Goal: Task Accomplishment & Management: Manage account settings

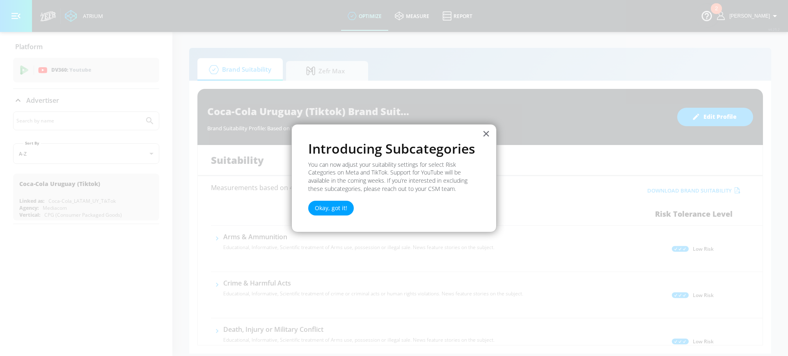
click at [487, 129] on button "×" at bounding box center [486, 133] width 8 height 13
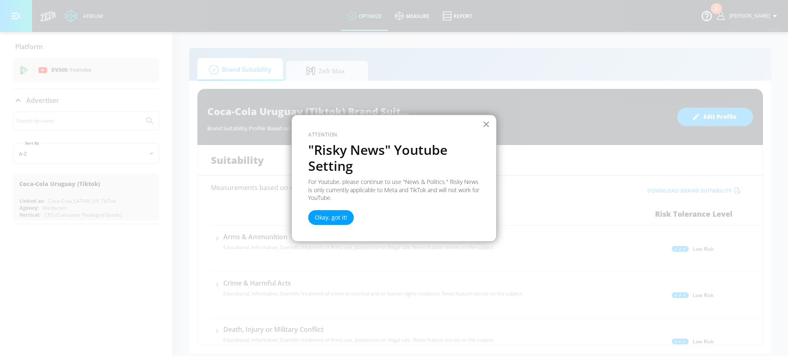
click at [484, 120] on button "×" at bounding box center [486, 124] width 8 height 13
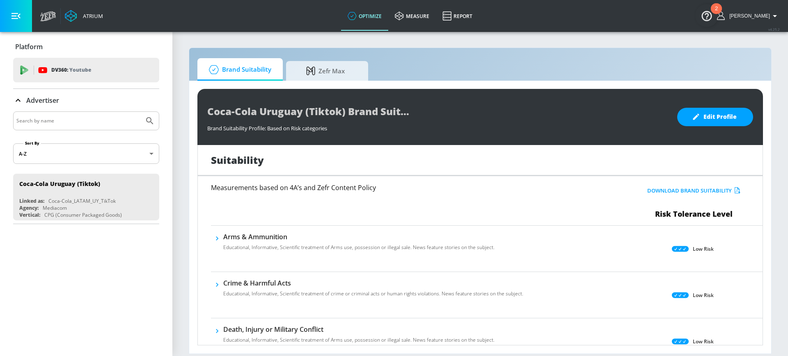
click at [31, 47] on p "Platform" at bounding box center [28, 46] width 27 height 9
click at [44, 16] on icon at bounding box center [48, 16] width 16 height 10
click at [42, 68] on icon at bounding box center [42, 70] width 9 height 6
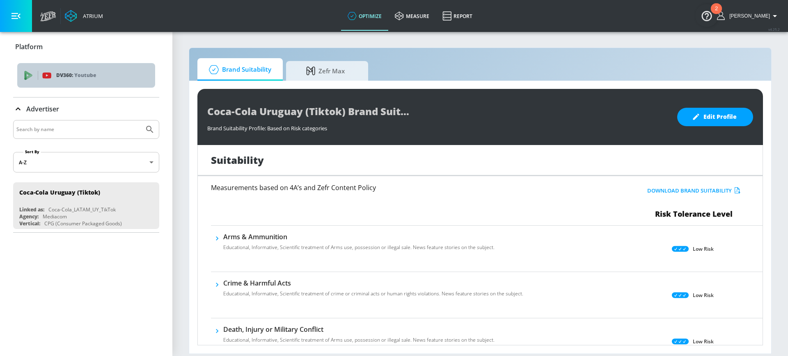
click at [84, 83] on div "DV360: Youtube" at bounding box center [86, 75] width 138 height 25
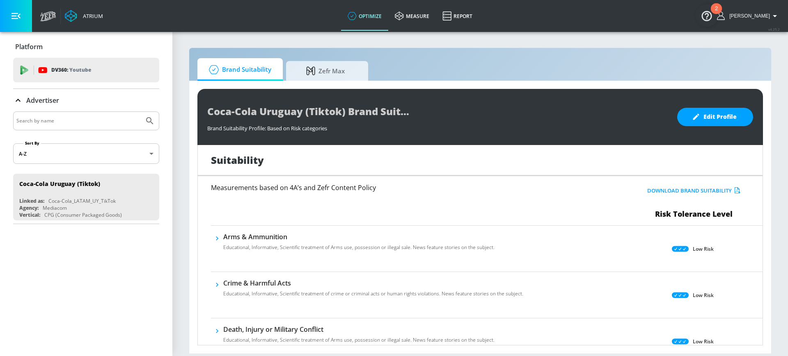
click at [91, 122] on input "Search by name" at bounding box center [78, 121] width 124 height 11
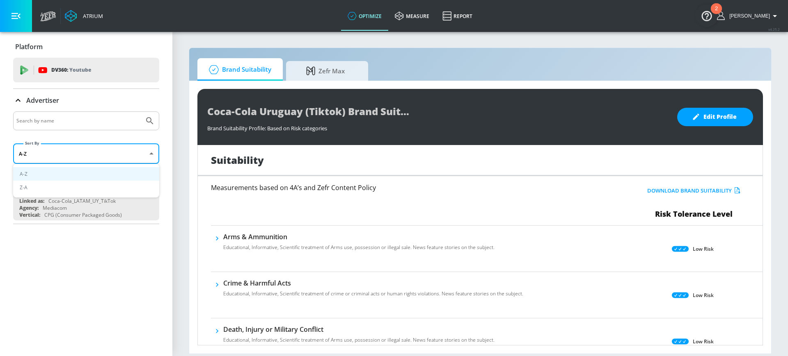
click at [147, 149] on body "Atrium optimize measure Report optimize measure Report v 4.25.2 [PERSON_NAME] P…" at bounding box center [394, 178] width 788 height 356
click at [150, 153] on div at bounding box center [394, 178] width 788 height 356
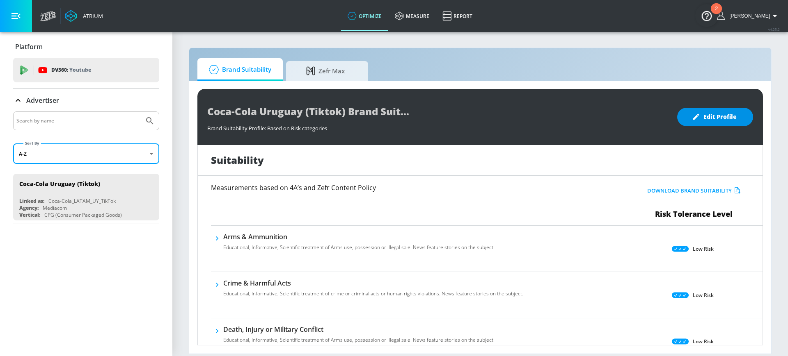
click at [720, 112] on span "Edit Profile" at bounding box center [714, 117] width 43 height 10
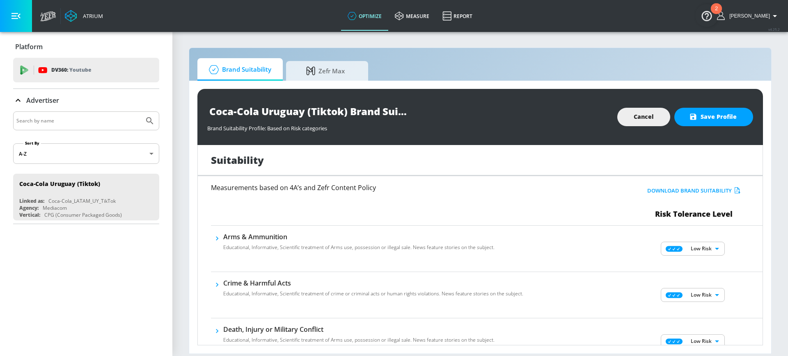
click at [91, 244] on div "Platform DV360: Youtube DV360: Youtube Advertiser Sort By A-Z asc ​ Coca-Cola U…" at bounding box center [86, 194] width 172 height 324
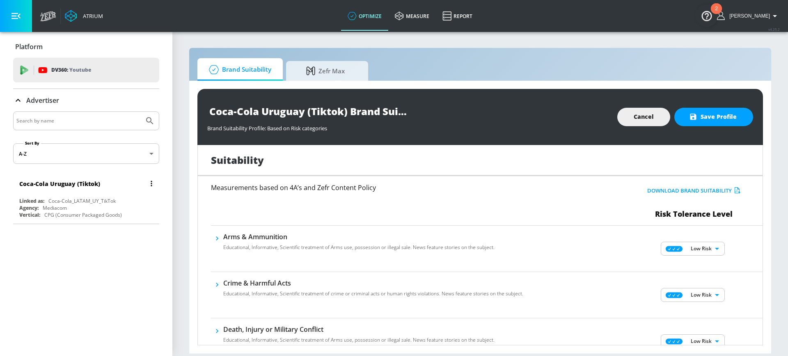
click at [151, 183] on icon "list of Advertiser" at bounding box center [151, 183] width 1 height 5
click at [151, 183] on div at bounding box center [394, 178] width 788 height 356
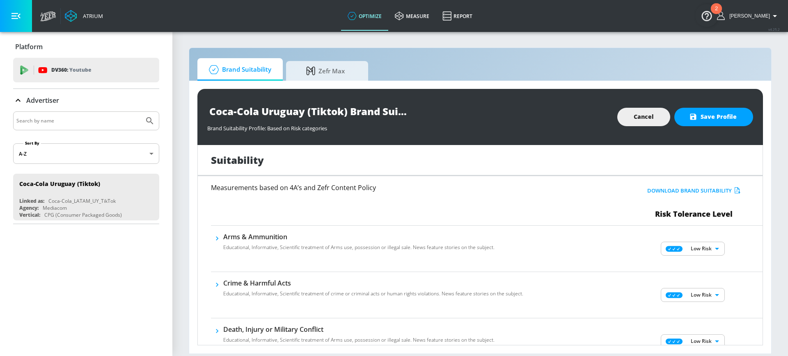
click at [94, 250] on div "Platform DV360: Youtube DV360: Youtube Advertiser Sort By A-Z asc ​ Coca-Cola U…" at bounding box center [86, 194] width 172 height 324
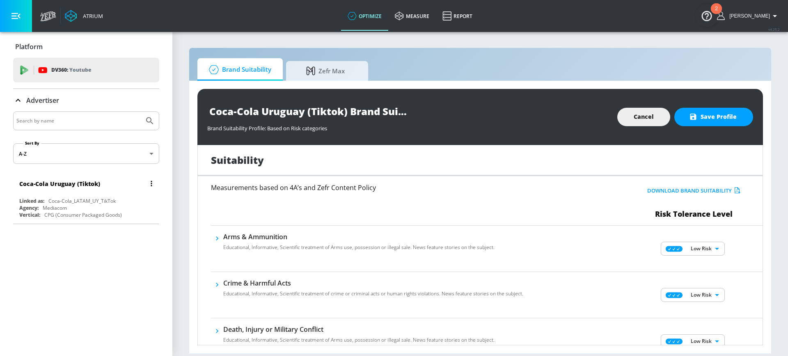
click at [146, 185] on button "list of Advertiser" at bounding box center [151, 183] width 11 height 11
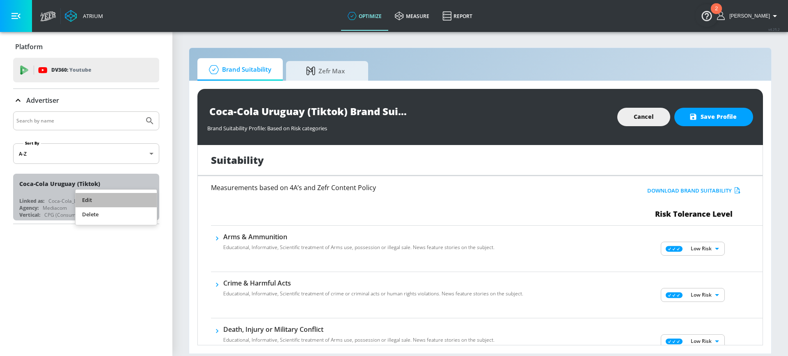
click at [127, 197] on li "Edit" at bounding box center [115, 200] width 81 height 14
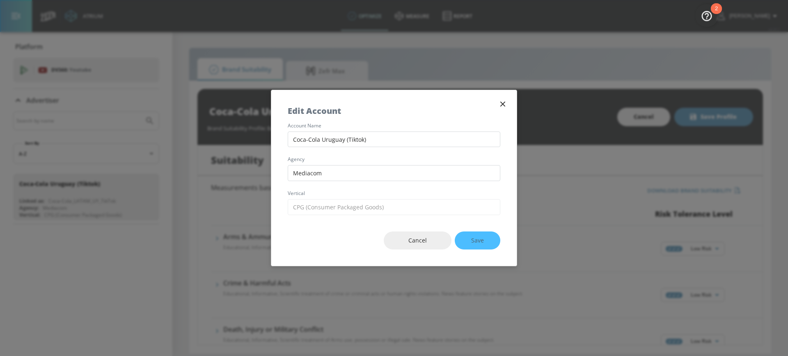
click at [505, 103] on icon "button" at bounding box center [502, 104] width 9 height 9
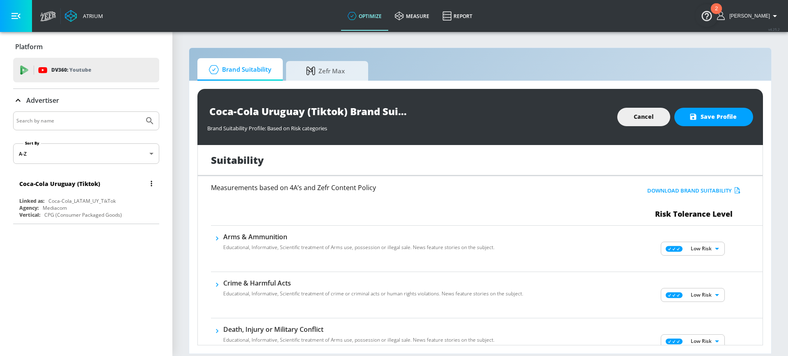
drag, startPoint x: 58, startPoint y: 247, endPoint x: 54, endPoint y: 214, distance: 33.5
click at [58, 247] on div "Platform DV360: Youtube DV360: Youtube Advertiser Sort By A-Z asc ​ Coca-Cola U…" at bounding box center [86, 194] width 172 height 324
click at [54, 191] on div "Coca-Cola Uruguay (Tiktok)" at bounding box center [88, 184] width 138 height 20
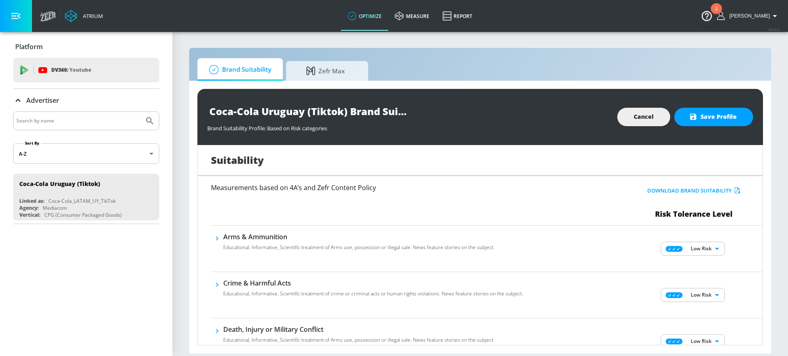
click at [60, 256] on div "Platform DV360: Youtube DV360: Youtube Advertiser Sort By A-Z asc ​ Coca-Cola U…" at bounding box center [86, 194] width 172 height 324
click at [709, 115] on span "Save Profile" at bounding box center [713, 117] width 46 height 10
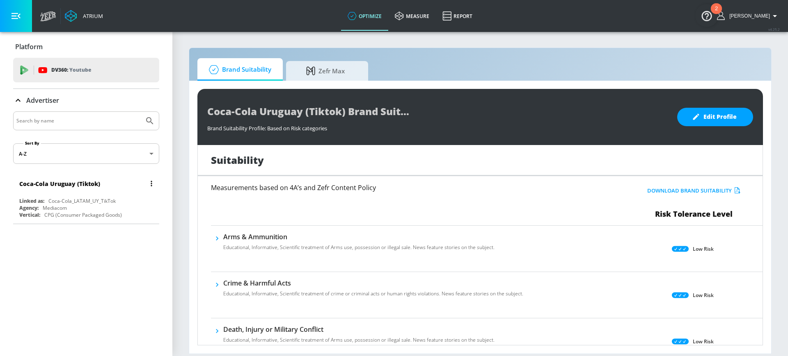
click at [58, 193] on div "Coca-Cola Uruguay (Tiktok)" at bounding box center [88, 184] width 138 height 20
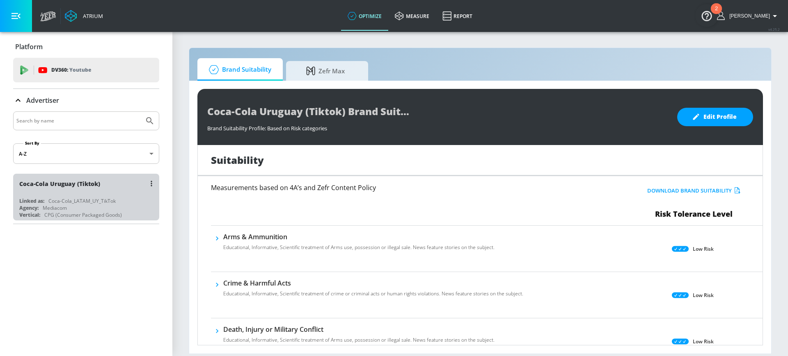
click at [58, 193] on div "Coca-Cola Uruguay (Tiktok)" at bounding box center [88, 184] width 138 height 20
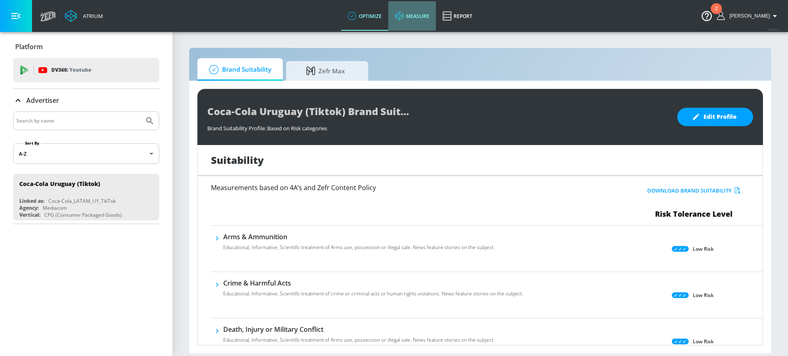
click at [428, 22] on link "measure" at bounding box center [412, 16] width 48 height 30
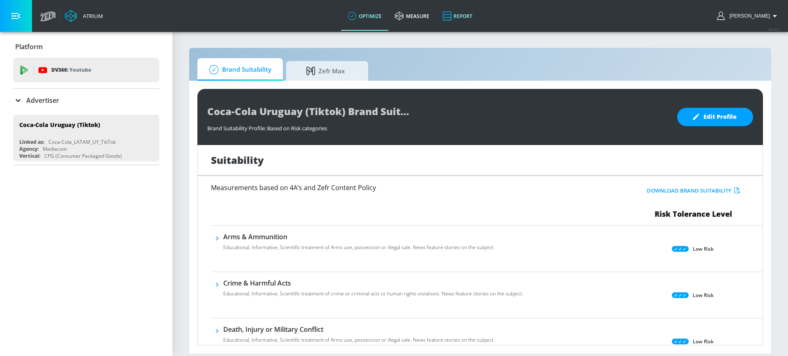
click at [451, 19] on icon at bounding box center [446, 16] width 9 height 10
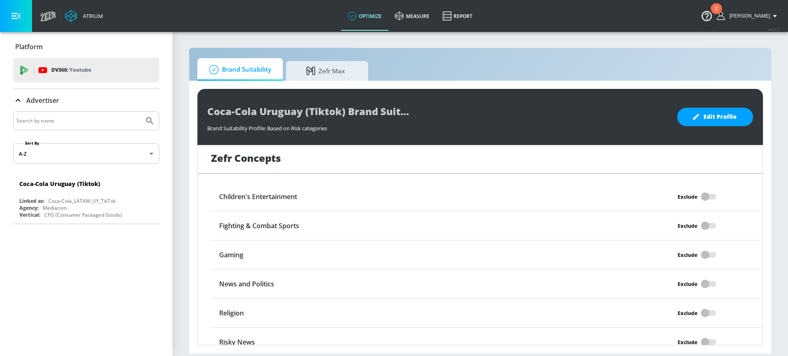
scroll to position [650, 0]
